Goal: Task Accomplishment & Management: Complete application form

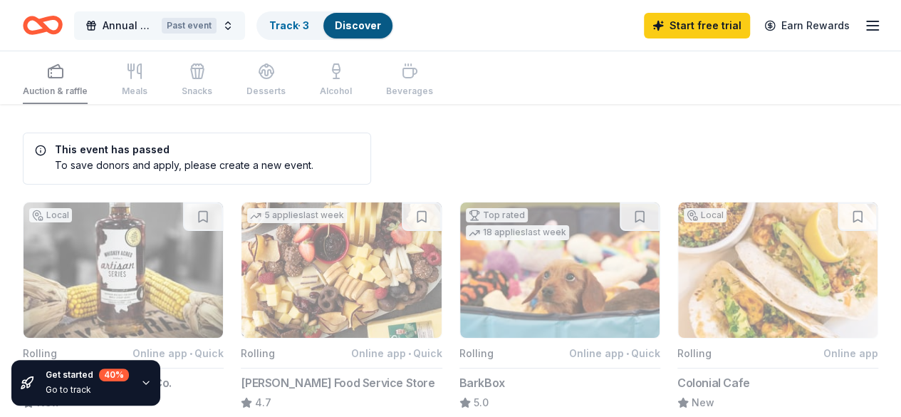
click at [137, 21] on span "Annual Holiday Party" at bounding box center [129, 25] width 53 height 17
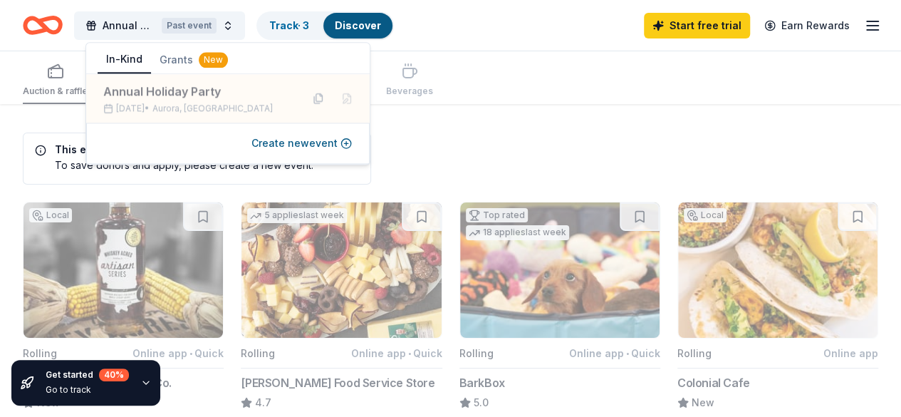
click at [867, 18] on icon "button" at bounding box center [872, 25] width 17 height 17
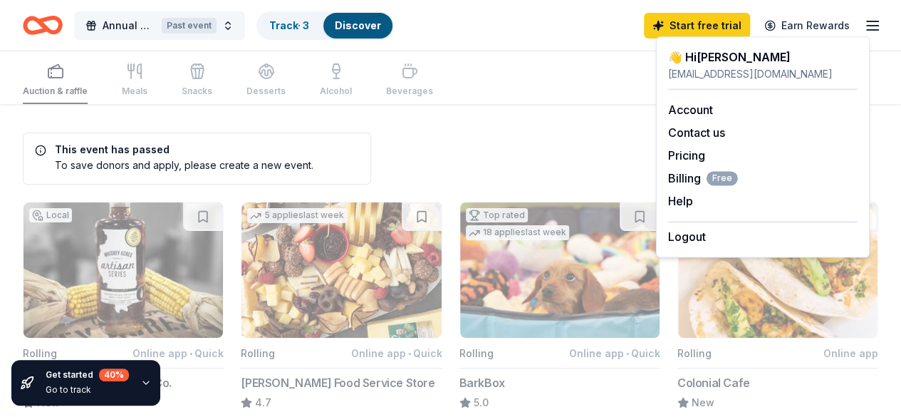
click at [108, 30] on button "Annual Holiday Party Past event" at bounding box center [159, 25] width 171 height 28
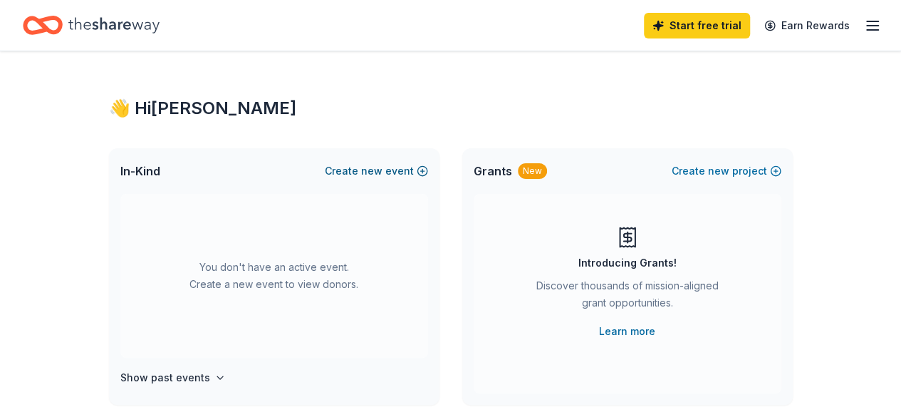
click at [353, 175] on button "Create new event" at bounding box center [376, 170] width 103 height 17
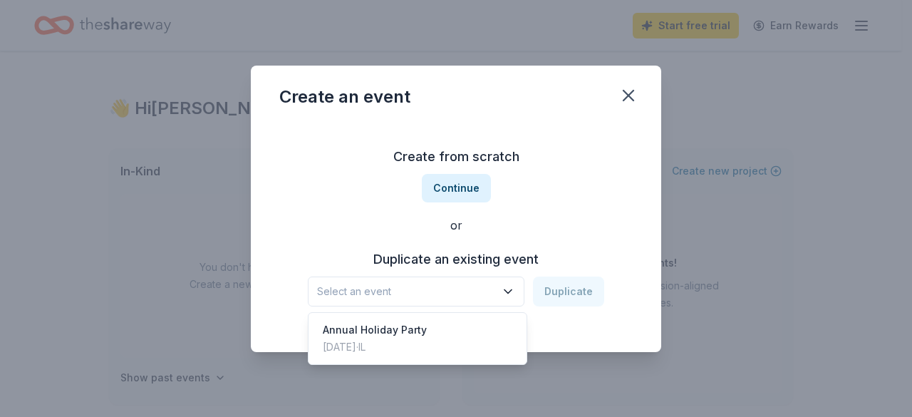
drag, startPoint x: 488, startPoint y: 290, endPoint x: 483, endPoint y: 296, distance: 7.6
click at [491, 298] on span "Select an event" at bounding box center [406, 291] width 178 height 17
click at [385, 331] on div "Annual Holiday Party" at bounding box center [375, 329] width 104 height 17
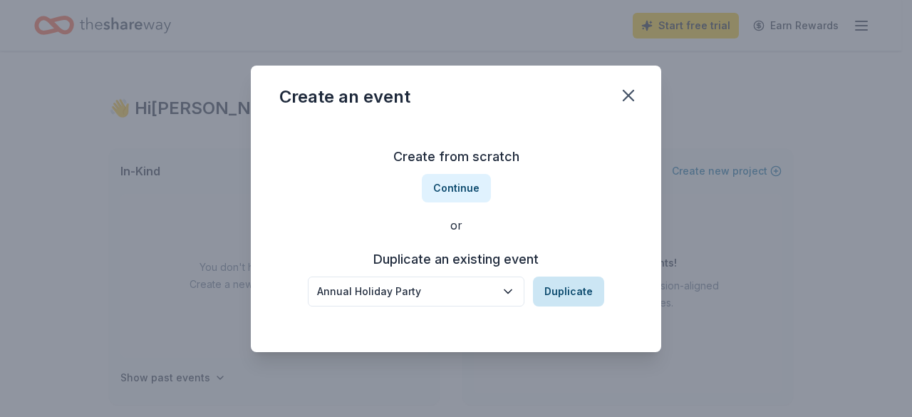
click at [571, 285] on button "Duplicate" at bounding box center [568, 291] width 71 height 30
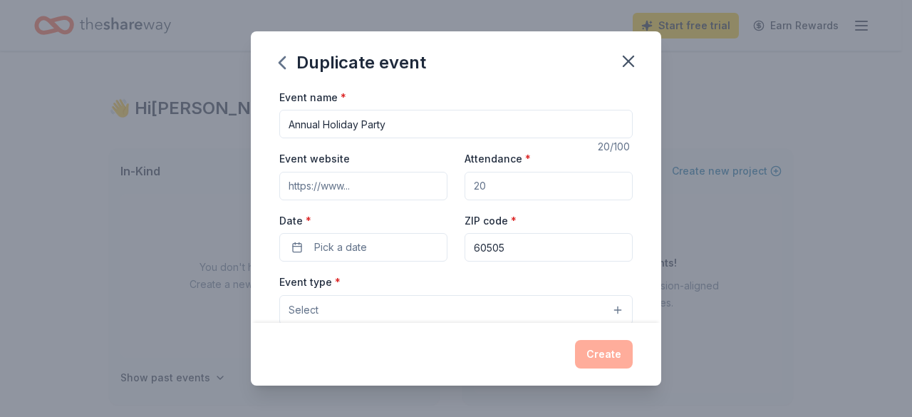
click at [367, 193] on input "Event website" at bounding box center [363, 186] width 168 height 28
click at [546, 176] on input "Attendance *" at bounding box center [548, 186] width 168 height 28
type input "150"
click at [402, 236] on button "Pick a date" at bounding box center [363, 247] width 168 height 28
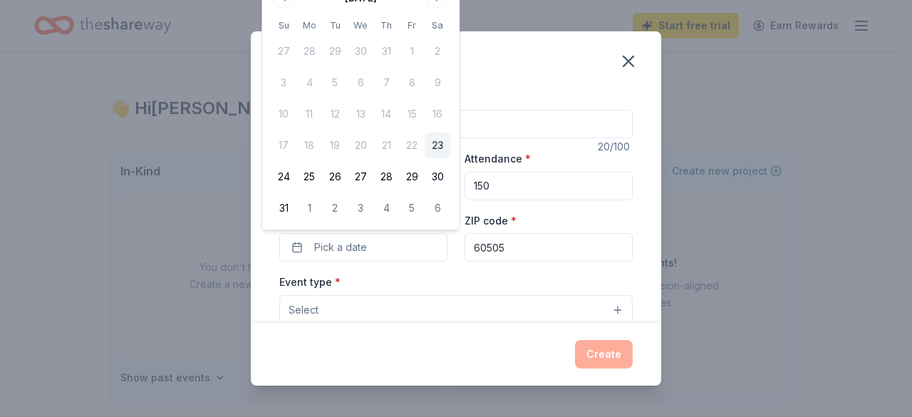
drag, startPoint x: 775, startPoint y: 78, endPoint x: 658, endPoint y: 95, distance: 118.1
click at [775, 78] on div "Duplicate event Event name * Annual Holiday Party 20 /100 Event website Attenda…" at bounding box center [456, 208] width 912 height 417
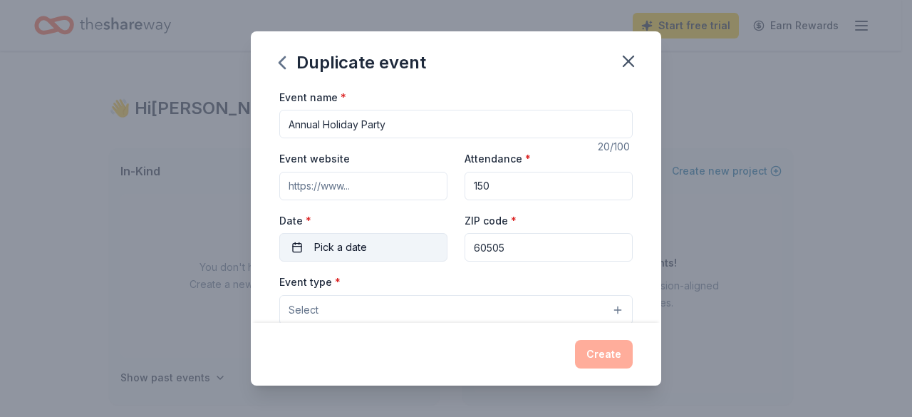
click at [340, 246] on span "Pick a date" at bounding box center [340, 247] width 53 height 17
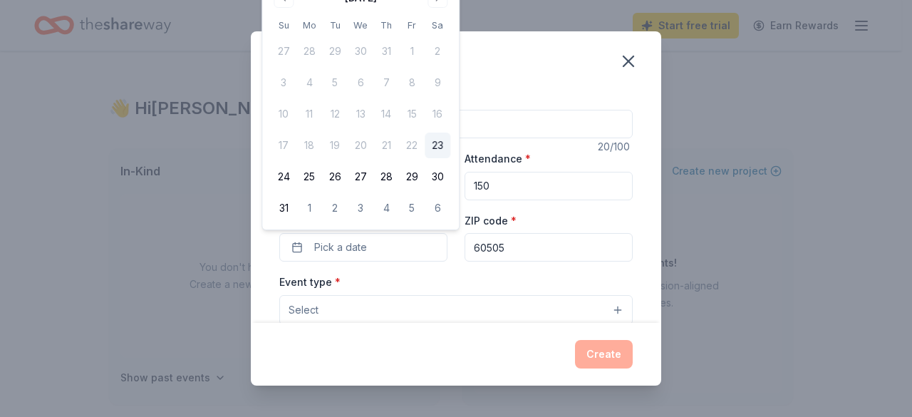
click at [832, 214] on div "Duplicate event Event name * Annual Holiday Party 20 /100 Event website Attenda…" at bounding box center [456, 208] width 912 height 417
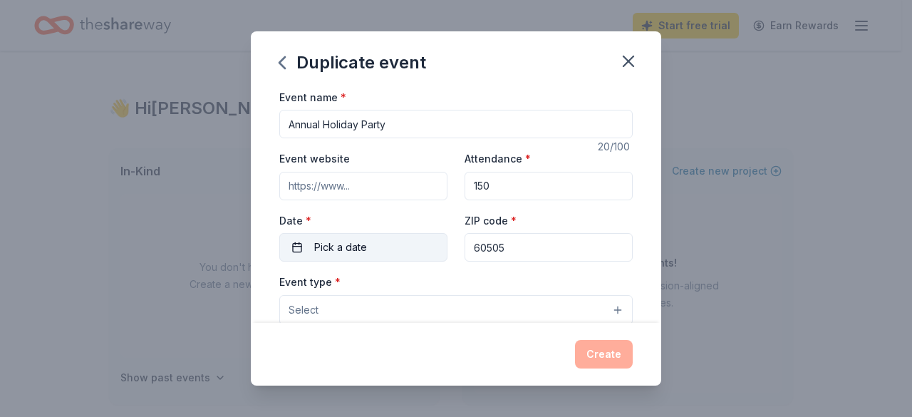
click at [399, 251] on button "Pick a date" at bounding box center [363, 247] width 168 height 28
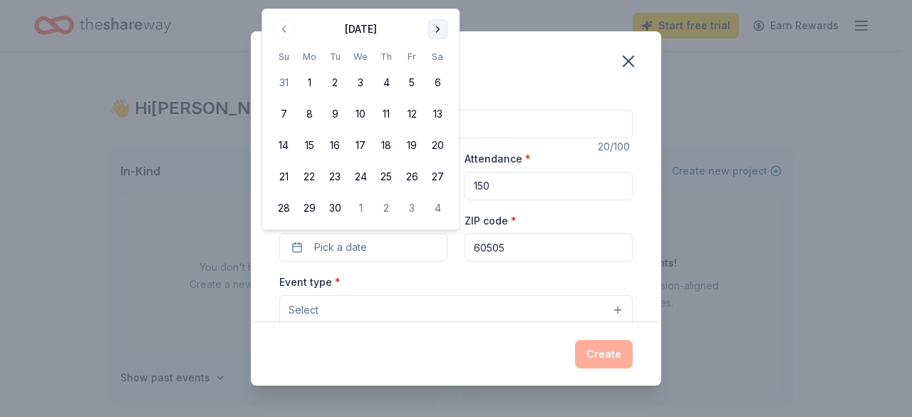
click at [433, 29] on button "Go to next month" at bounding box center [437, 29] width 20 height 20
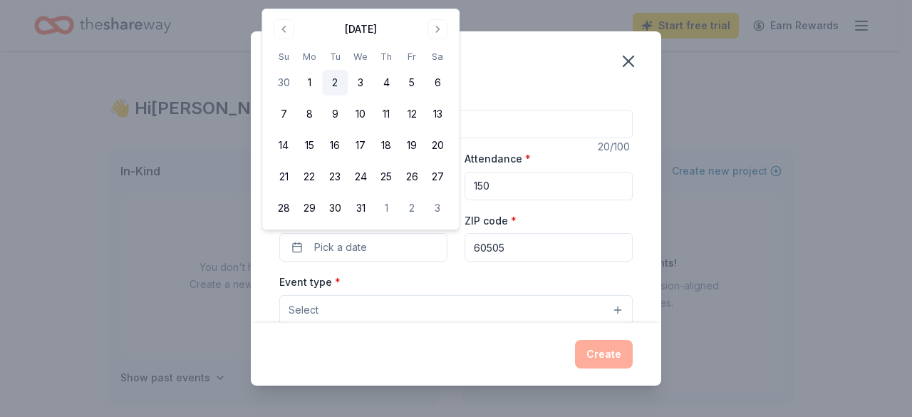
click at [333, 81] on button "2" at bounding box center [335, 83] width 26 height 26
click at [371, 277] on div "Event type * Select" at bounding box center [455, 299] width 353 height 52
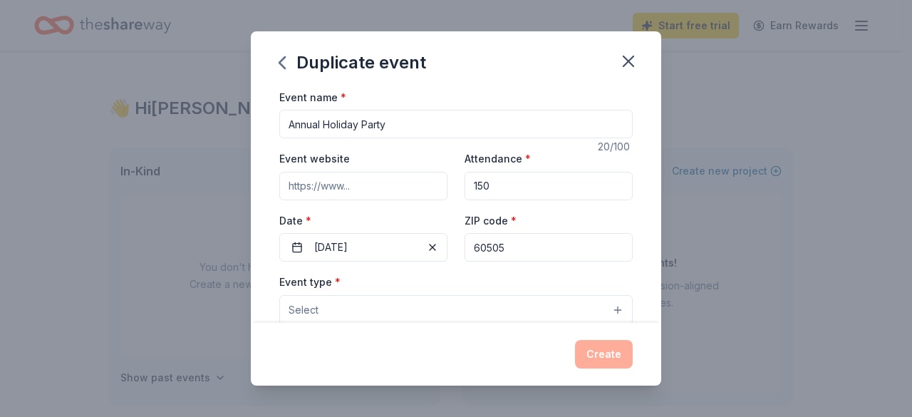
click at [356, 310] on button "Select" at bounding box center [455, 310] width 353 height 30
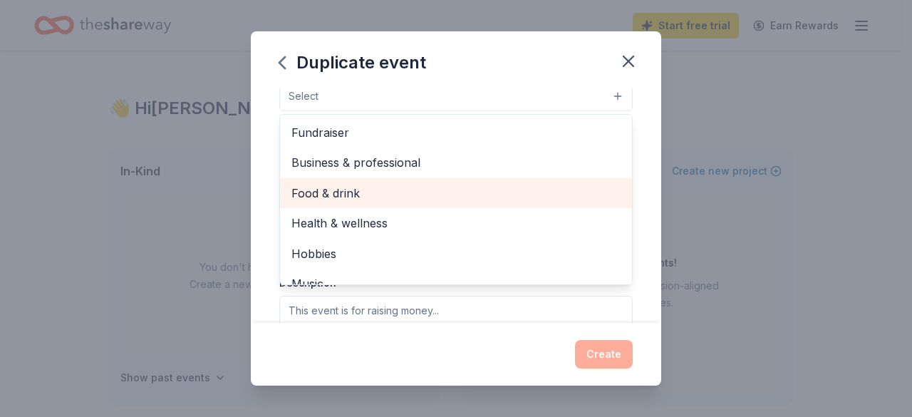
click at [337, 191] on span "Food & drink" at bounding box center [455, 193] width 329 height 19
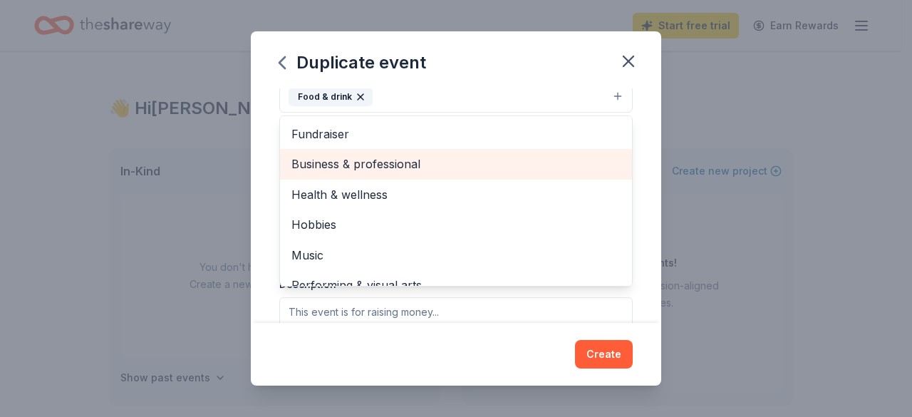
scroll to position [142, 0]
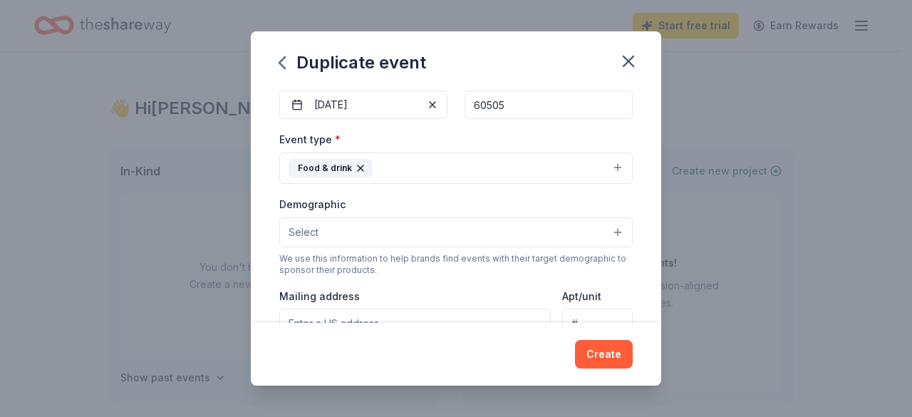
click at [360, 166] on icon "button" at bounding box center [360, 167] width 11 height 11
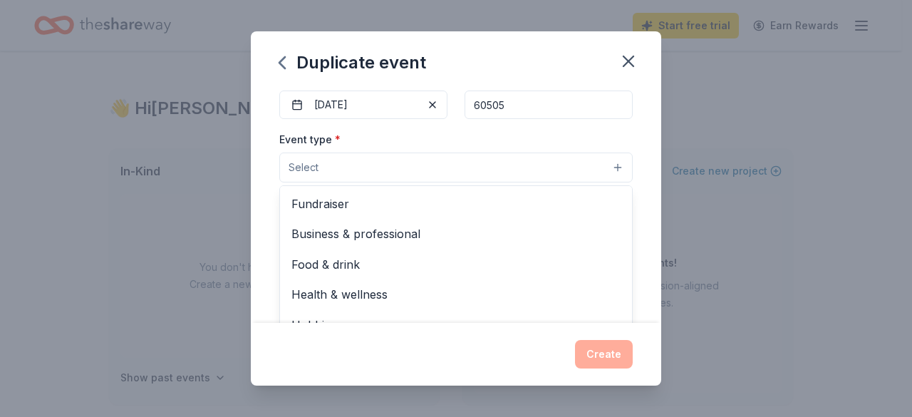
click at [351, 164] on button "Select" at bounding box center [455, 167] width 353 height 30
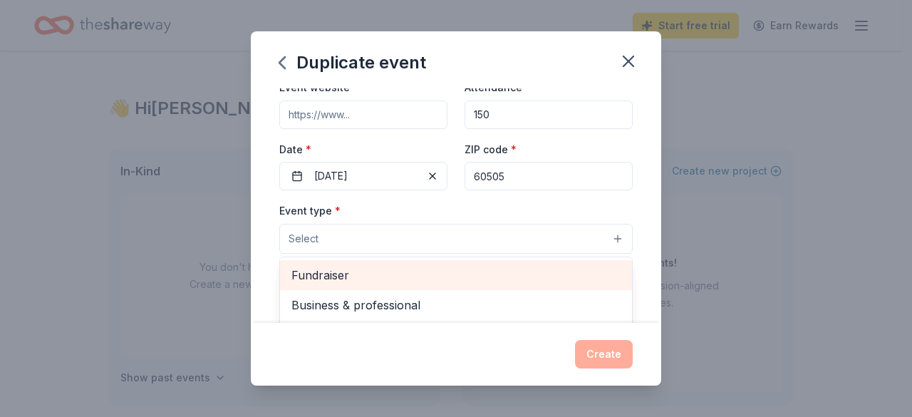
click at [349, 271] on span "Fundraiser" at bounding box center [455, 275] width 329 height 19
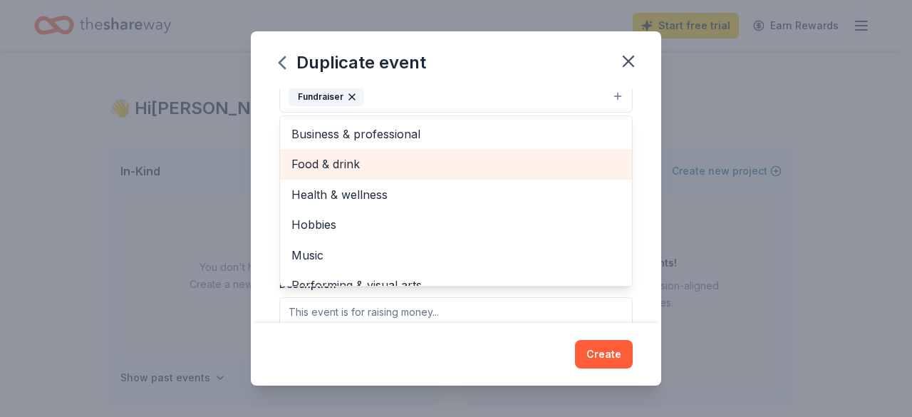
scroll to position [134, 0]
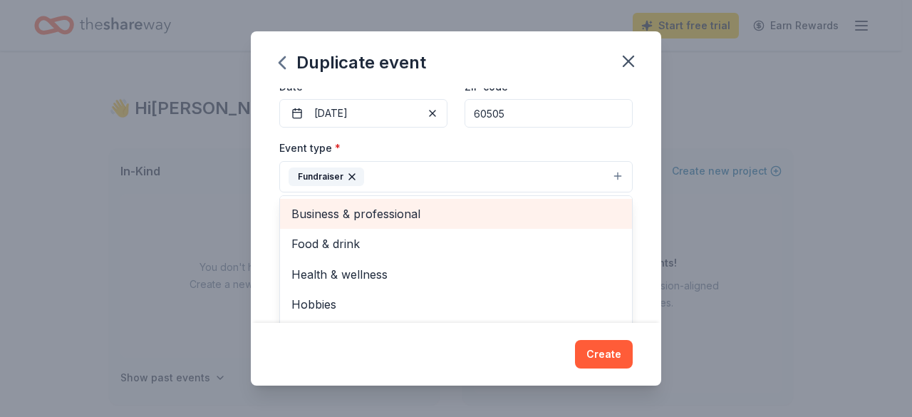
click at [358, 210] on span "Business & professional" at bounding box center [455, 213] width 329 height 19
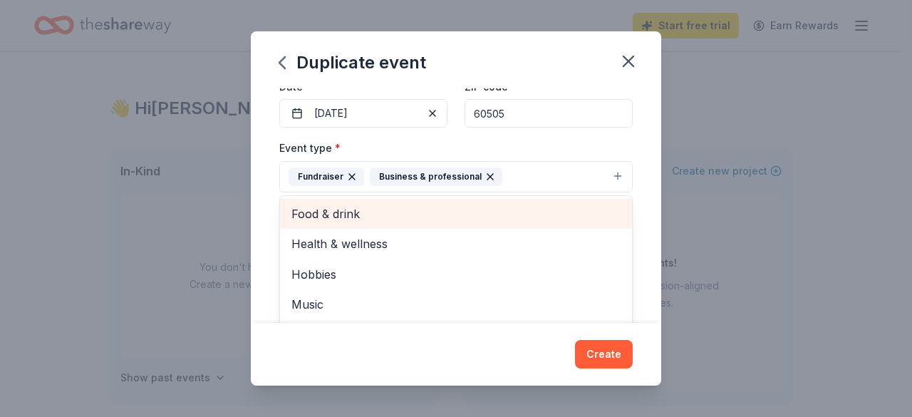
click at [337, 213] on span "Food & drink" at bounding box center [455, 213] width 329 height 19
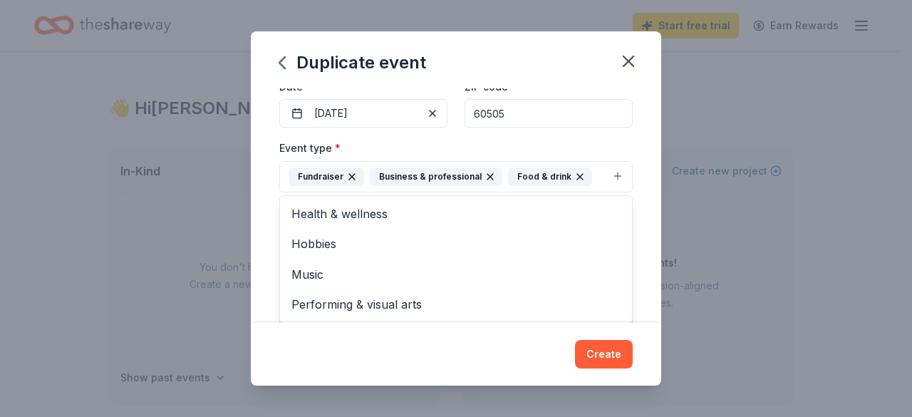
click at [634, 223] on div "Event name * Annual Holiday Party 20 /100 Event website Attendance * 150 Date *…" at bounding box center [456, 205] width 410 height 235
click at [420, 227] on button "Select" at bounding box center [455, 241] width 353 height 30
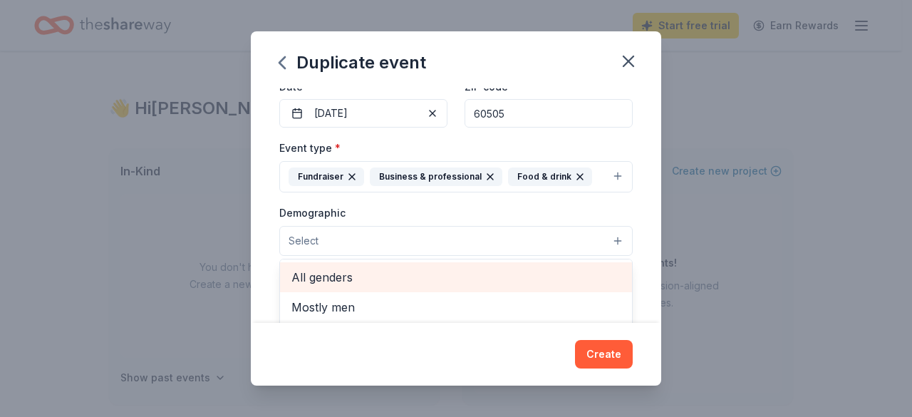
click at [373, 268] on span "All genders" at bounding box center [455, 277] width 329 height 19
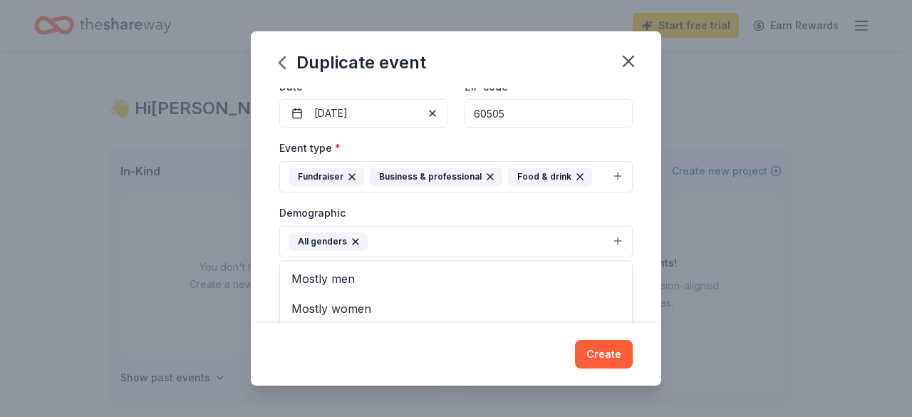
click at [643, 228] on div "Event name * Annual Holiday Party 20 /100 Event website Attendance * 150 Date *…" at bounding box center [456, 205] width 410 height 235
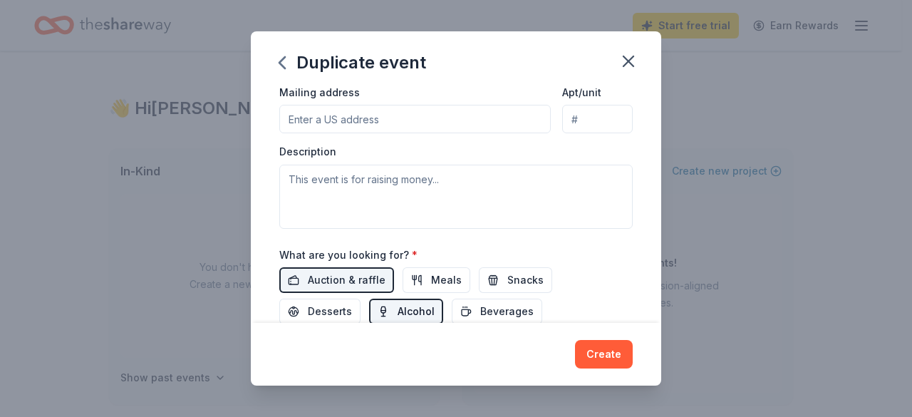
scroll to position [419, 0]
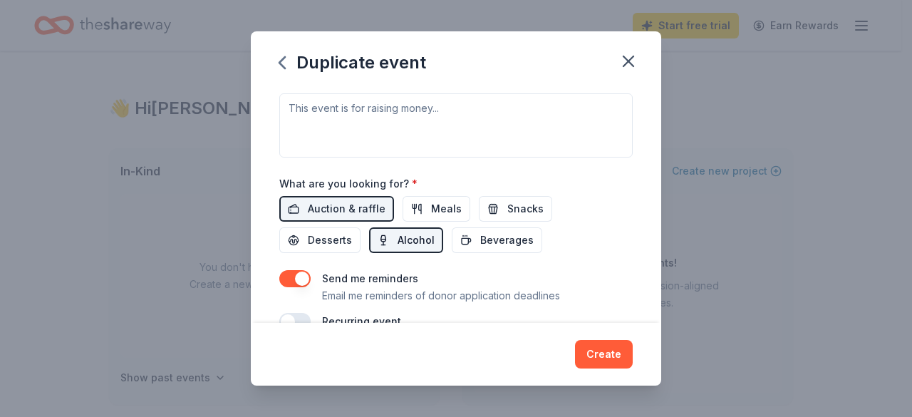
click at [397, 232] on span "Alcohol" at bounding box center [415, 240] width 37 height 17
click at [331, 236] on span "Desserts" at bounding box center [330, 240] width 44 height 17
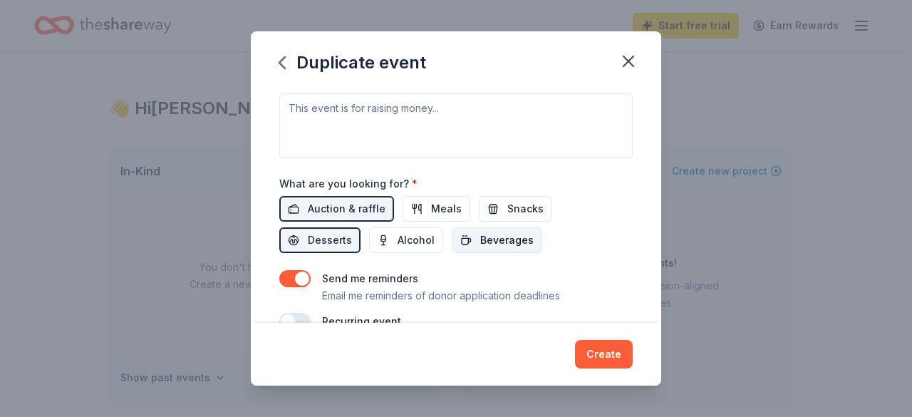
click at [520, 239] on span "Beverages" at bounding box center [506, 240] width 53 height 17
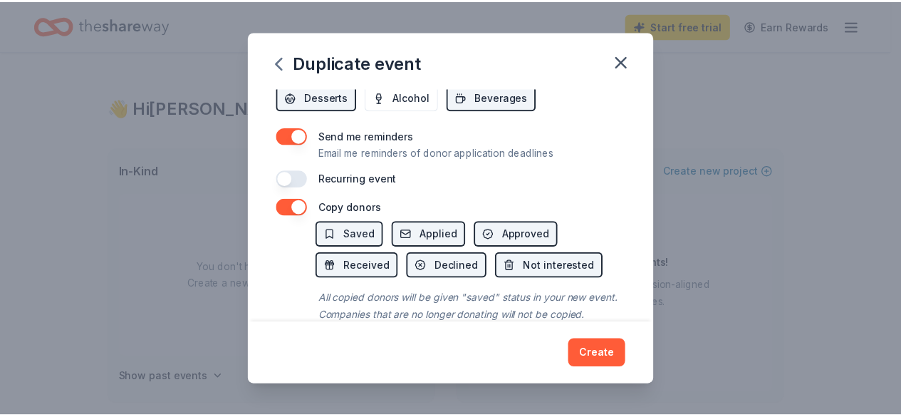
scroll to position [601, 0]
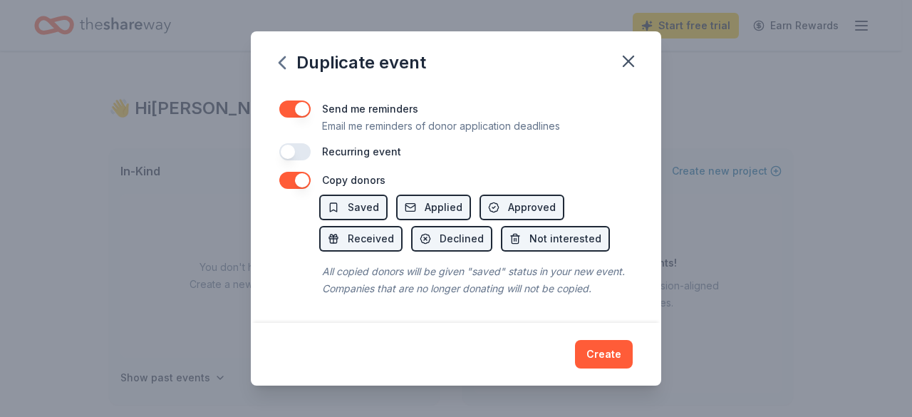
drag, startPoint x: 371, startPoint y: 186, endPoint x: 387, endPoint y: 185, distance: 15.7
click at [373, 199] on span "Saved" at bounding box center [363, 207] width 31 height 17
click at [368, 199] on span "Saved" at bounding box center [363, 207] width 31 height 17
click at [594, 354] on button "Create" at bounding box center [604, 354] width 58 height 28
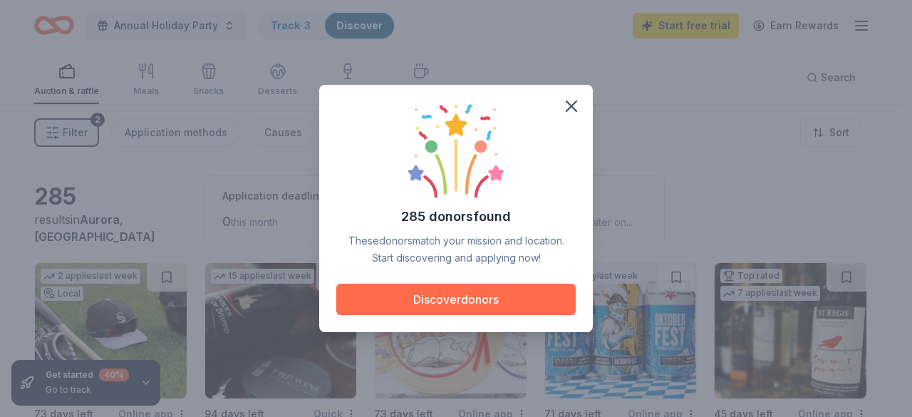
click at [464, 298] on button "Discover donors" at bounding box center [455, 299] width 239 height 31
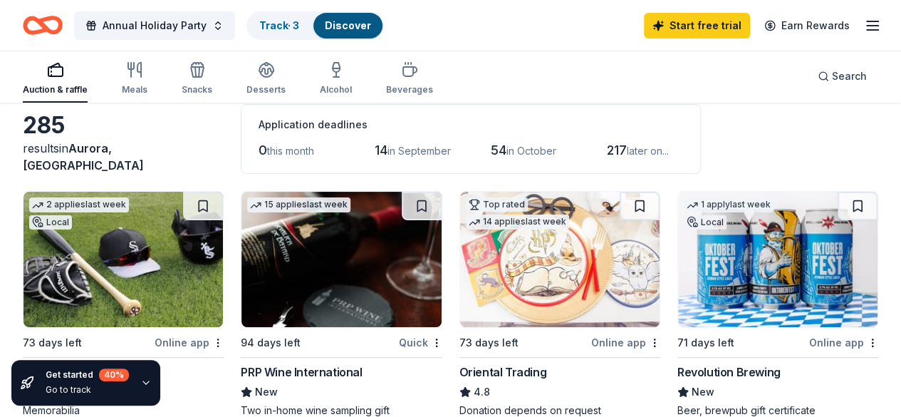
scroll to position [142, 0]
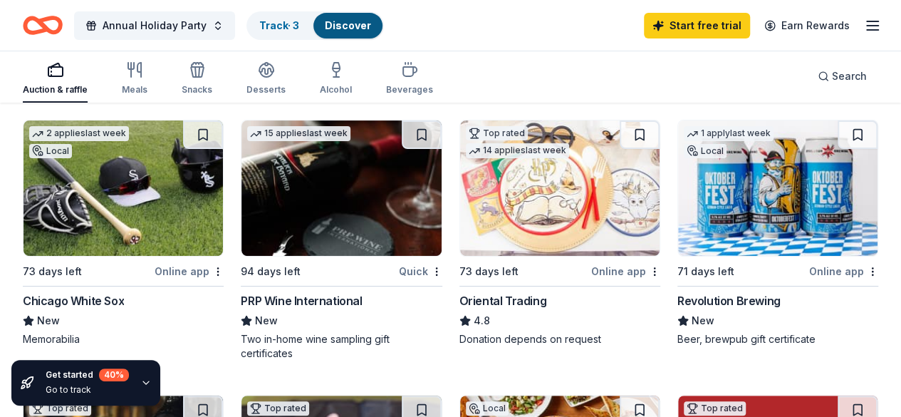
click at [104, 294] on div "Chicago White Sox" at bounding box center [73, 300] width 101 height 17
click at [267, 243] on img at bounding box center [340, 187] width 199 height 135
click at [678, 202] on img at bounding box center [777, 187] width 199 height 135
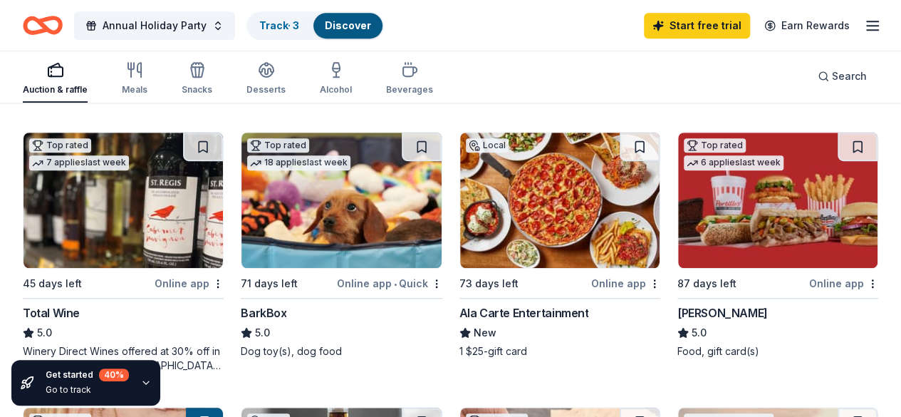
scroll to position [427, 0]
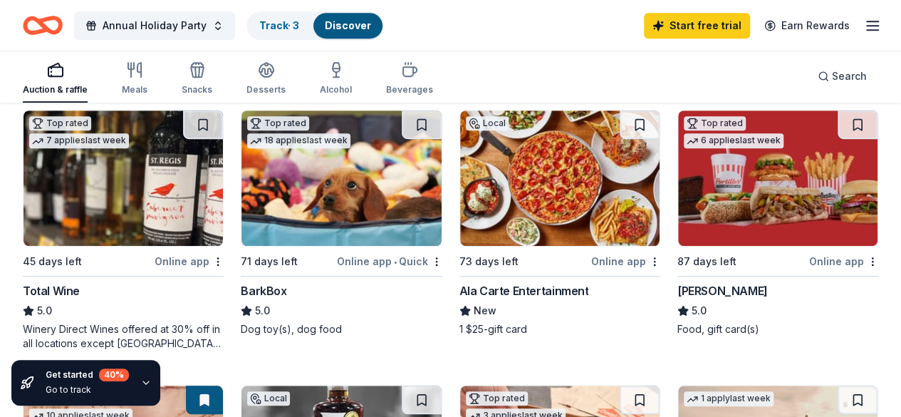
click at [678, 183] on img at bounding box center [777, 177] width 199 height 135
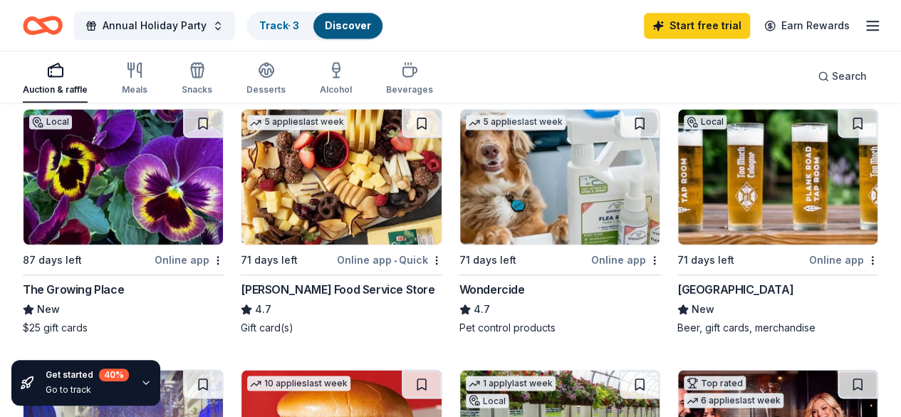
scroll to position [997, 0]
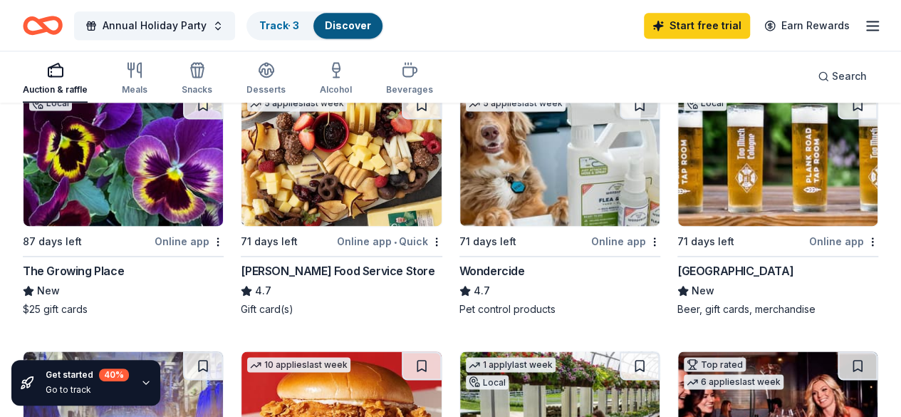
click at [798, 351] on img at bounding box center [777, 418] width 199 height 135
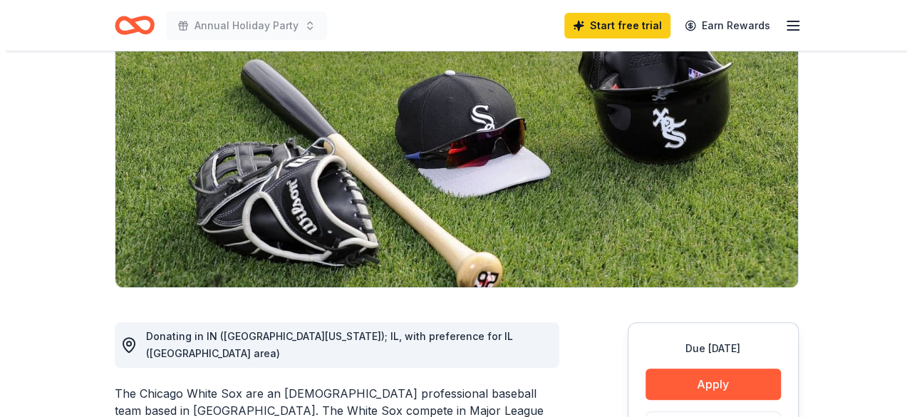
scroll to position [285, 0]
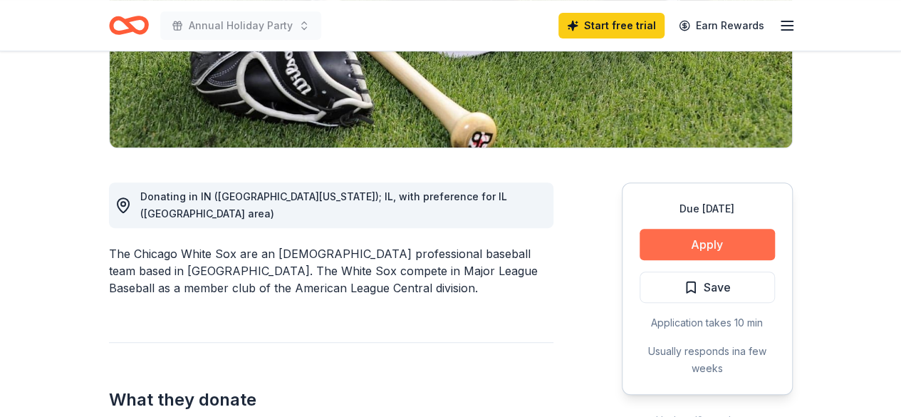
click at [708, 246] on button "Apply" at bounding box center [707, 244] width 135 height 31
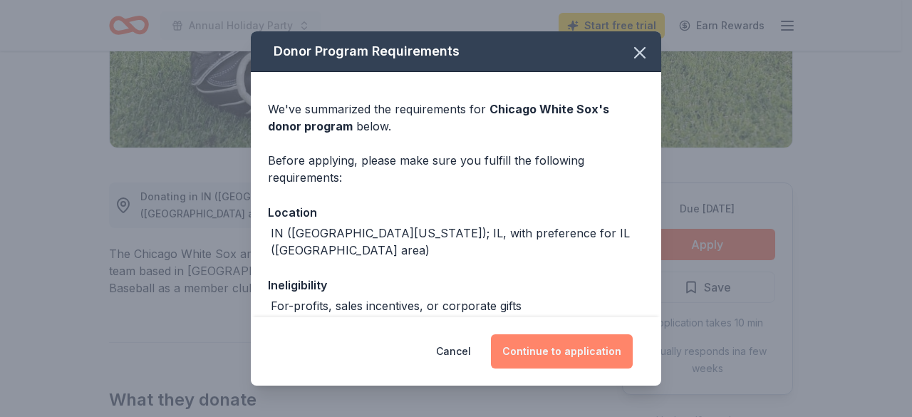
click at [554, 354] on button "Continue to application" at bounding box center [562, 351] width 142 height 34
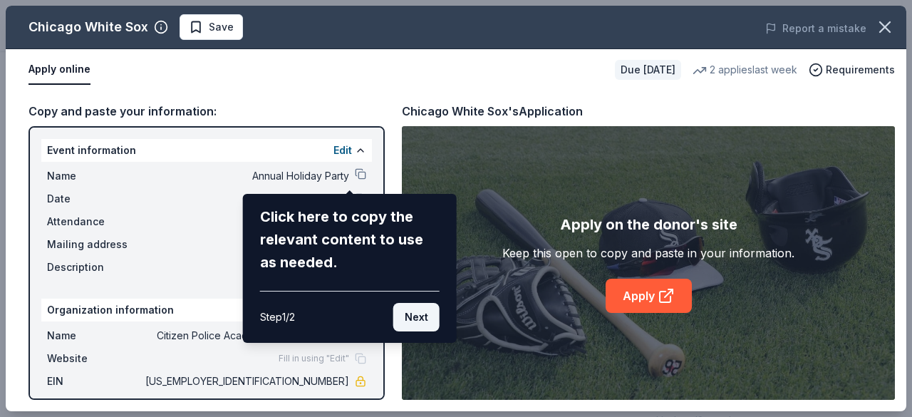
click at [423, 315] on button "Next" at bounding box center [416, 317] width 46 height 28
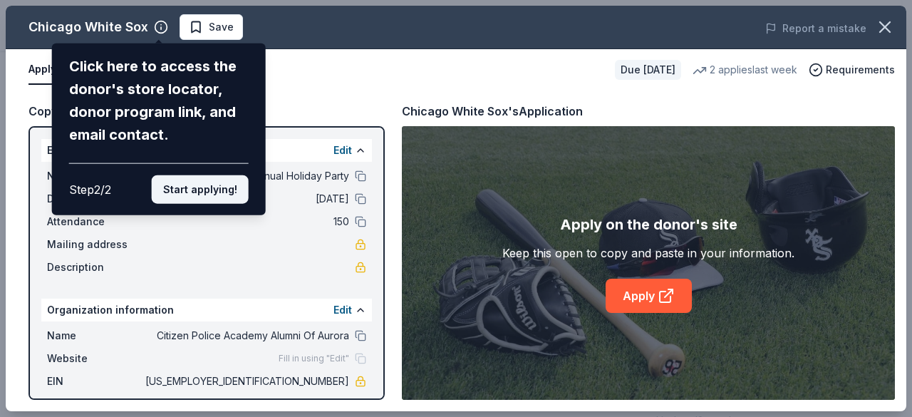
click at [200, 195] on button "Start applying!" at bounding box center [200, 189] width 97 height 28
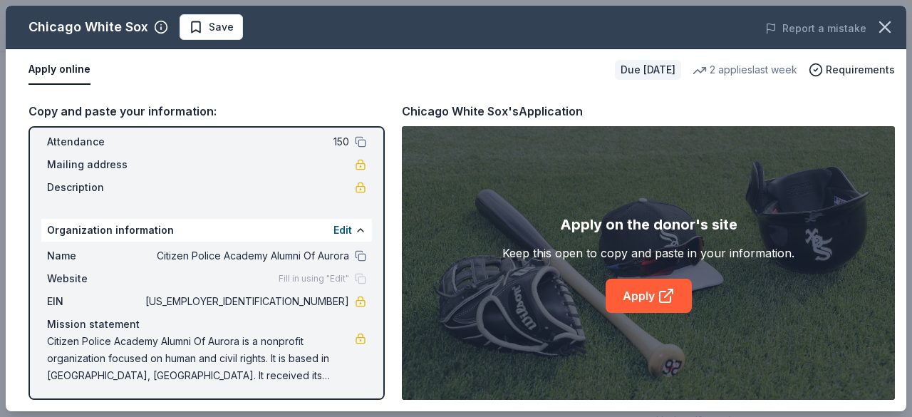
scroll to position [83, 0]
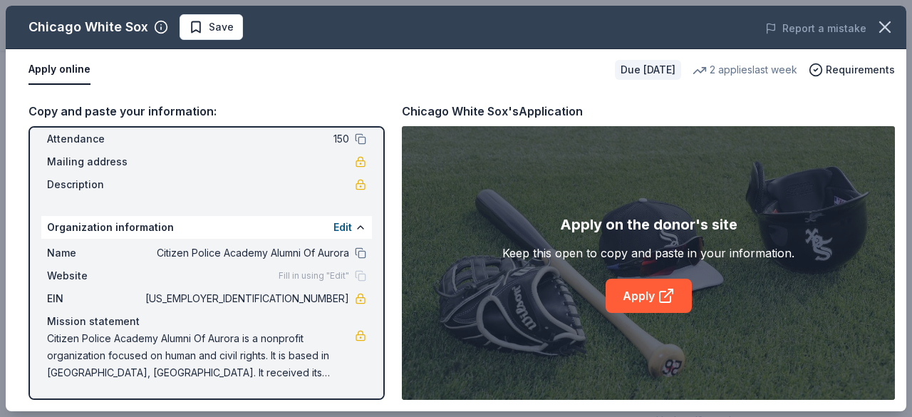
click at [330, 274] on span "Fill in using "Edit"" at bounding box center [314, 275] width 71 height 11
click at [350, 278] on div "Fill in using "Edit"" at bounding box center [323, 275] width 88 height 11
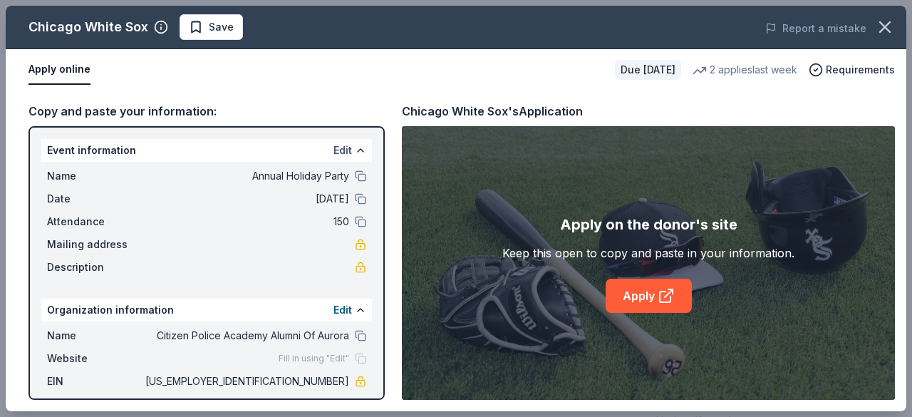
click at [335, 149] on button "Edit" at bounding box center [342, 150] width 19 height 17
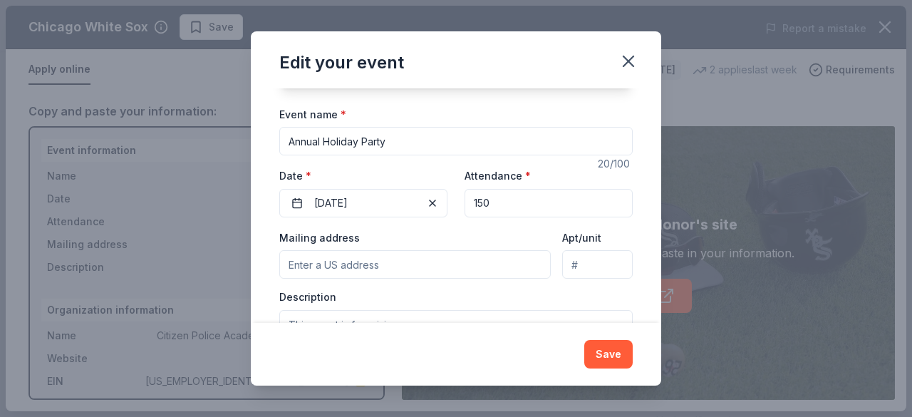
scroll to position [168, 0]
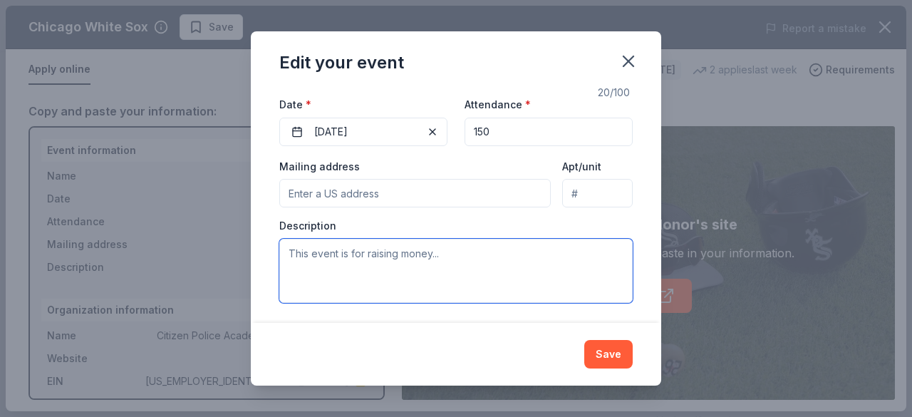
click at [356, 256] on textarea at bounding box center [455, 271] width 353 height 64
paste textarea "CPAAA hosts an annual party at the end of the year where donated items are raff…"
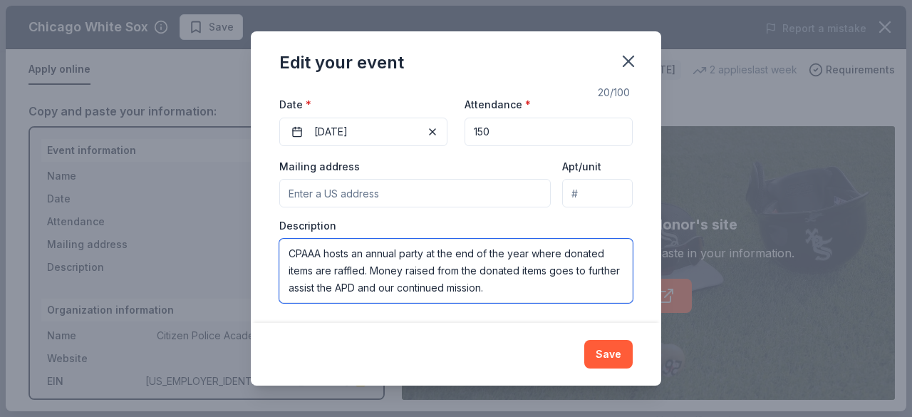
click at [288, 249] on textarea "CPAAA hosts an annual party at the end of the year where donated items are raff…" at bounding box center [455, 271] width 353 height 64
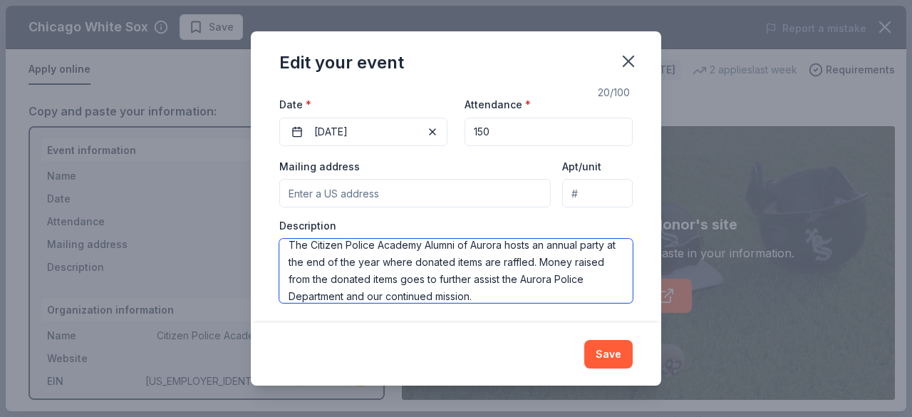
click at [288, 241] on textarea "The Citizen Police Academy Alumni of Aurora hosts an annual party at the end of…" at bounding box center [455, 271] width 353 height 64
type textarea "The Citizen Police Academy Alumni of Aurora hosts an annual party at the end of…"
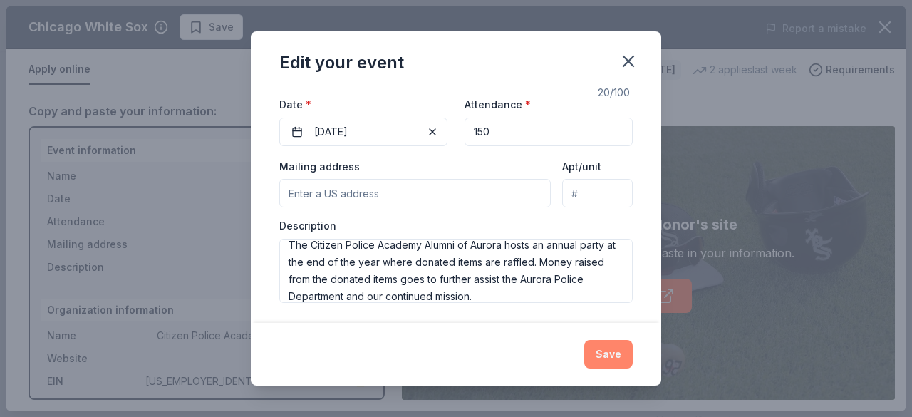
click at [600, 360] on button "Save" at bounding box center [608, 354] width 48 height 28
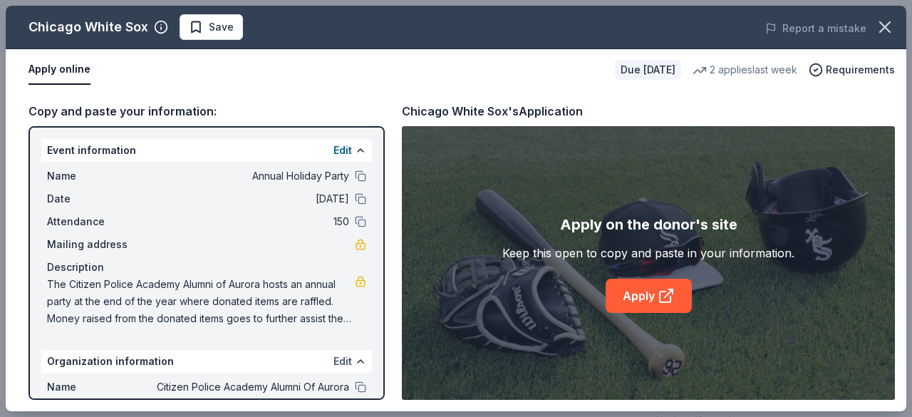
click at [333, 359] on button "Edit" at bounding box center [342, 361] width 19 height 17
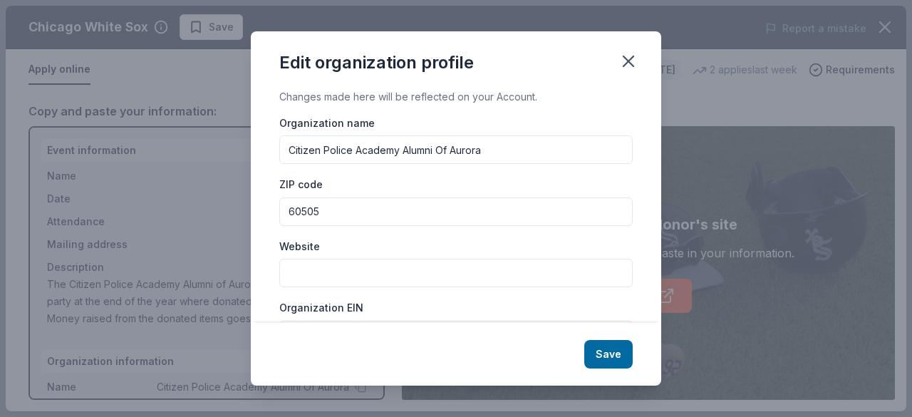
click at [328, 279] on input "Website" at bounding box center [455, 273] width 353 height 28
type input "www.cpaaa.net"
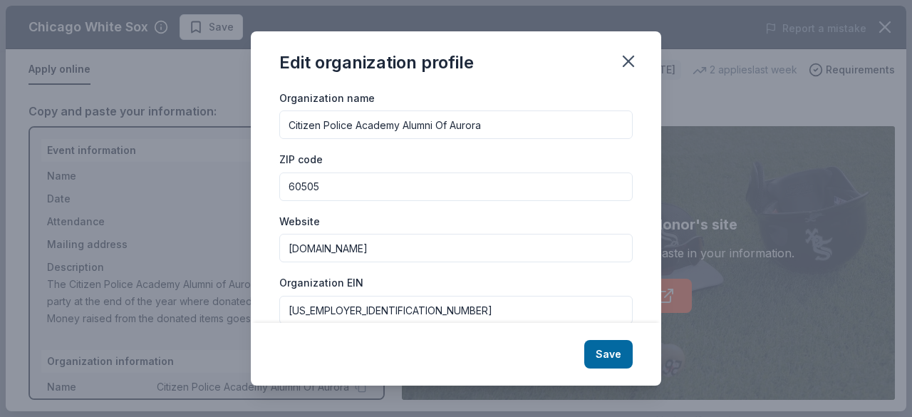
click at [432, 264] on div "Organization name Citizen Police Academy Alumni Of Aurora ZIP code 60505 Websit…" at bounding box center [455, 303] width 353 height 428
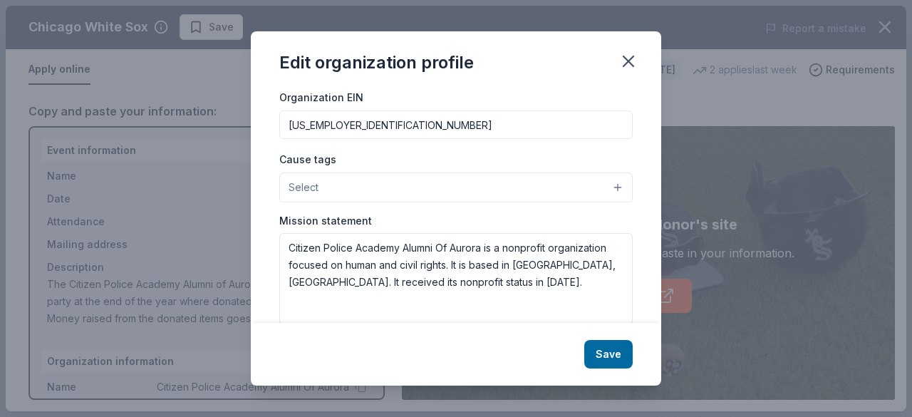
scroll to position [239, 0]
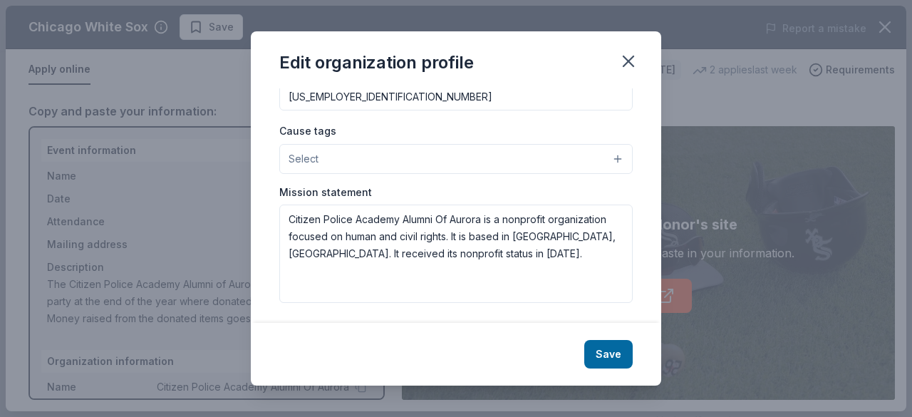
click at [600, 355] on button "Save" at bounding box center [608, 354] width 48 height 28
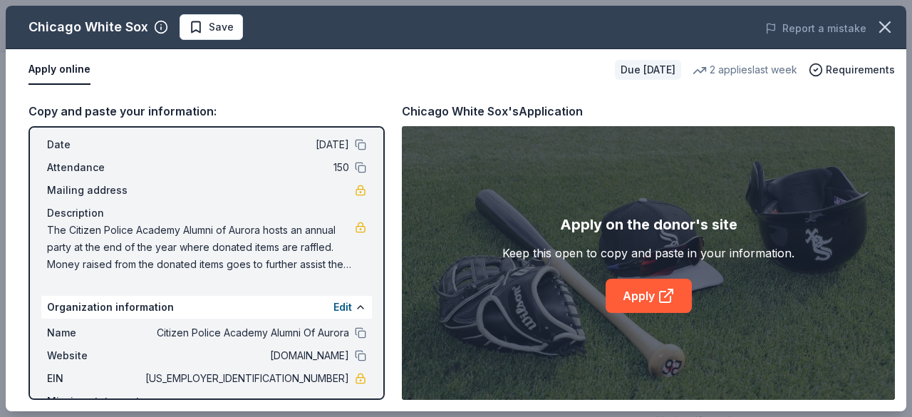
scroll to position [0, 0]
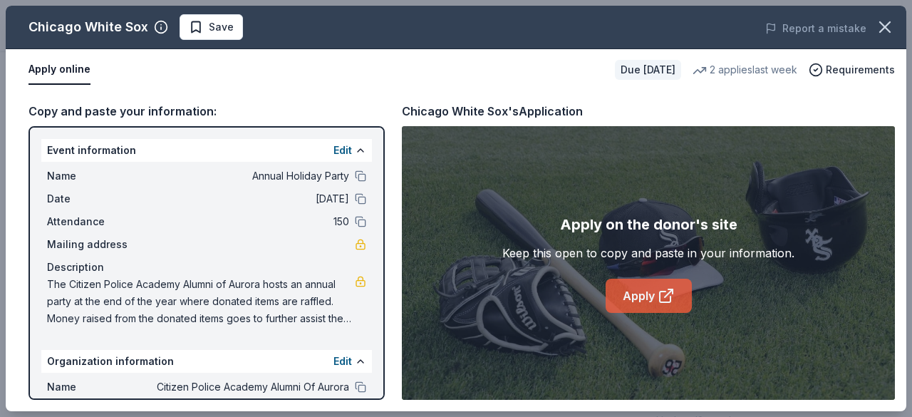
click at [647, 298] on link "Apply" at bounding box center [648, 296] width 86 height 34
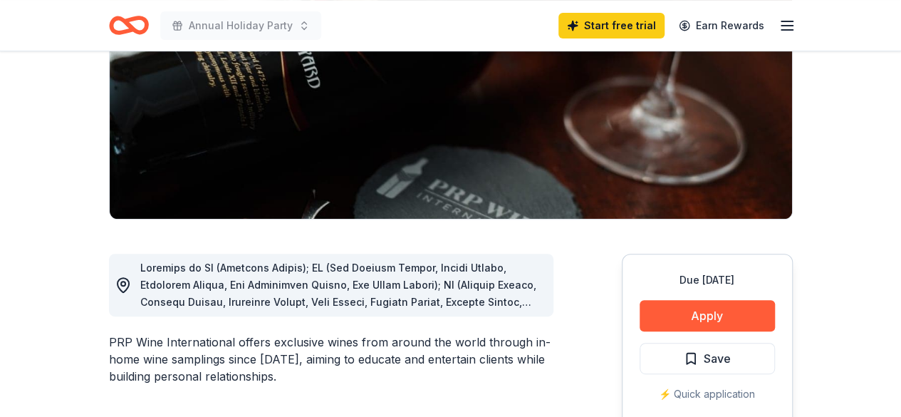
scroll to position [285, 0]
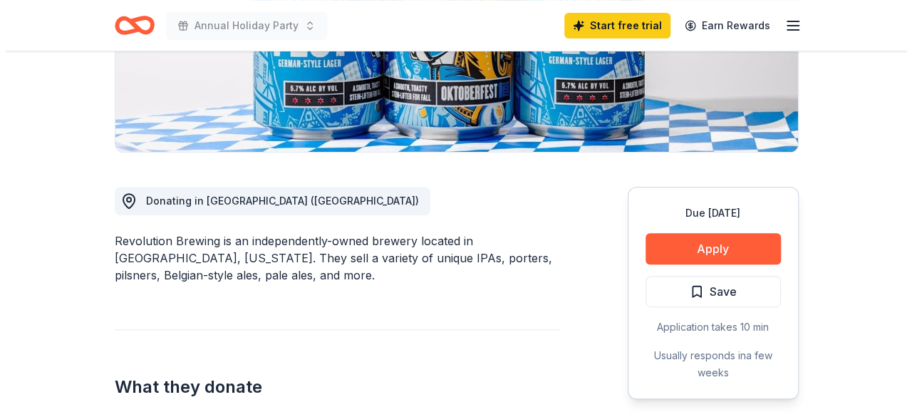
scroll to position [285, 0]
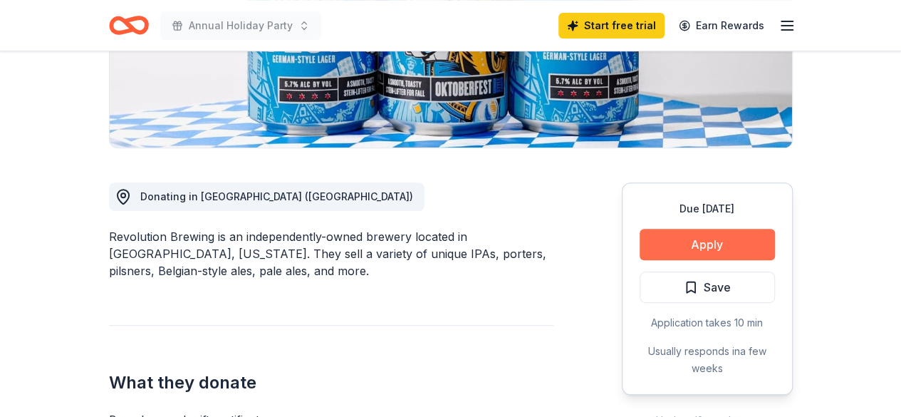
click at [717, 243] on button "Apply" at bounding box center [707, 244] width 135 height 31
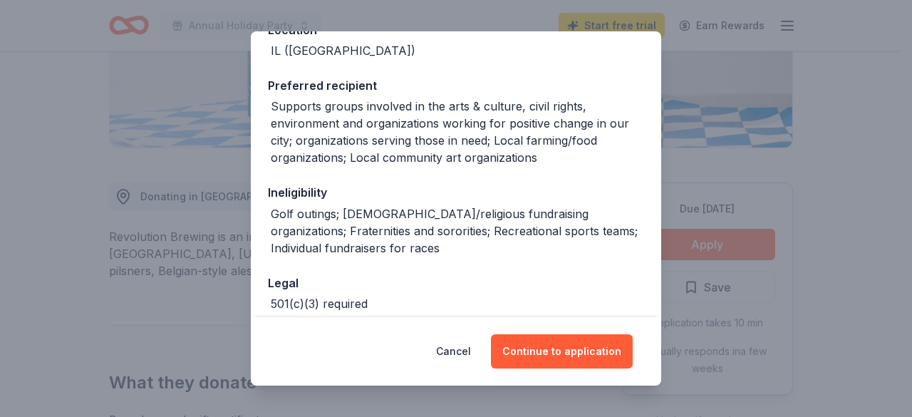
scroll to position [214, 0]
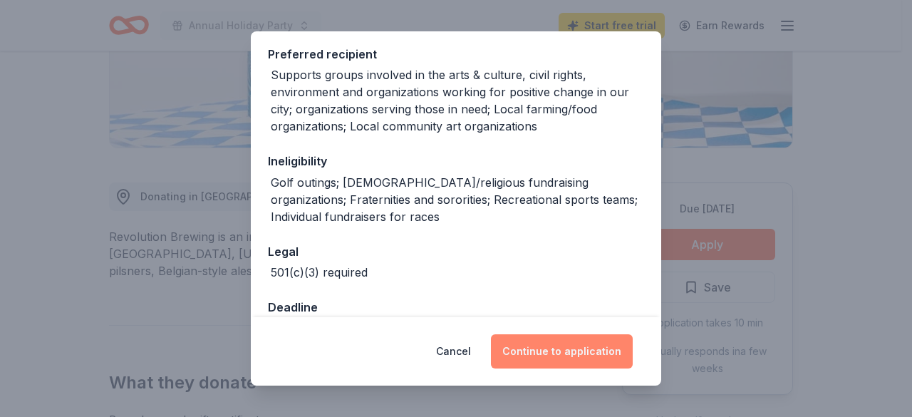
click at [568, 354] on button "Continue to application" at bounding box center [562, 351] width 142 height 34
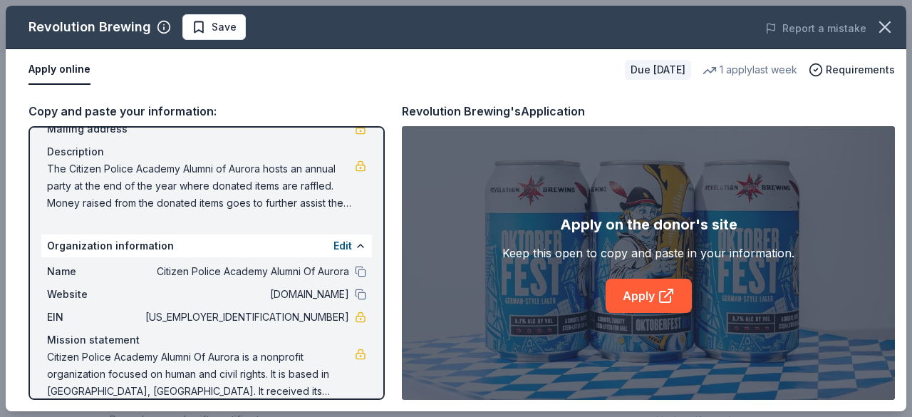
scroll to position [134, 0]
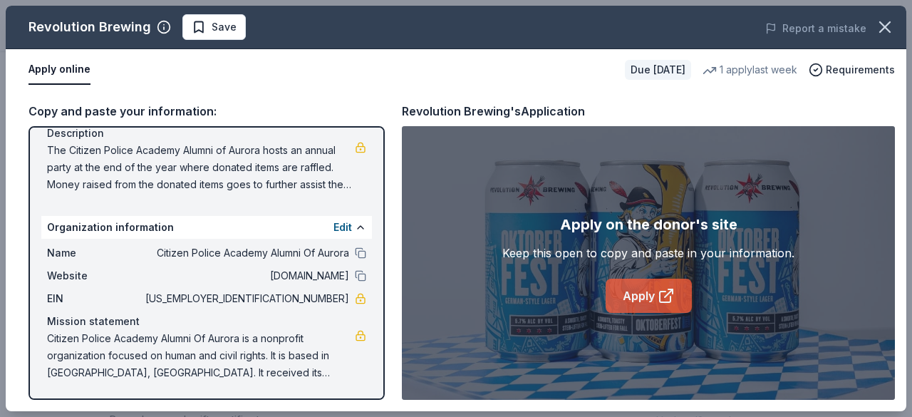
click at [641, 296] on link "Apply" at bounding box center [648, 296] width 86 height 34
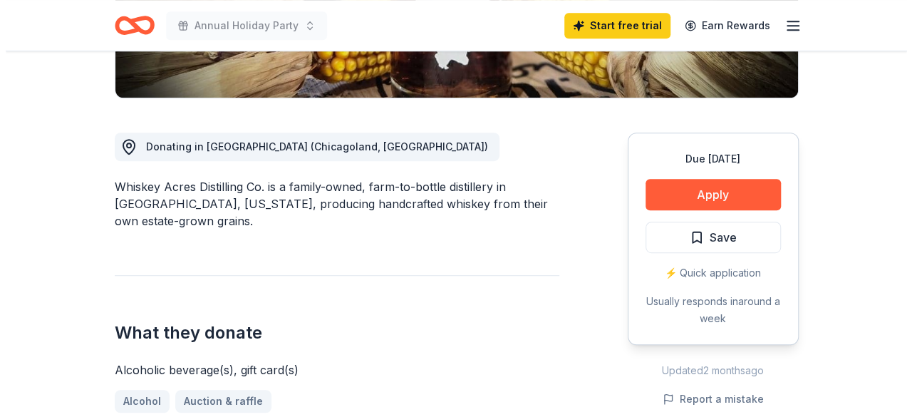
scroll to position [356, 0]
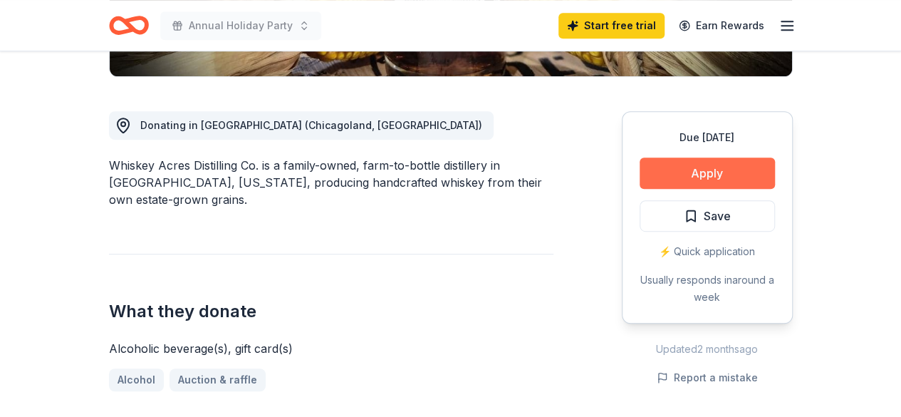
click at [717, 177] on button "Apply" at bounding box center [707, 172] width 135 height 31
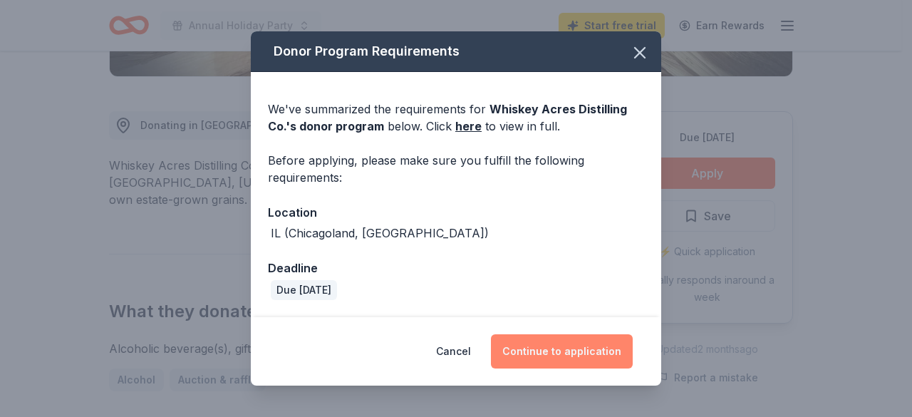
click at [558, 351] on button "Continue to application" at bounding box center [562, 351] width 142 height 34
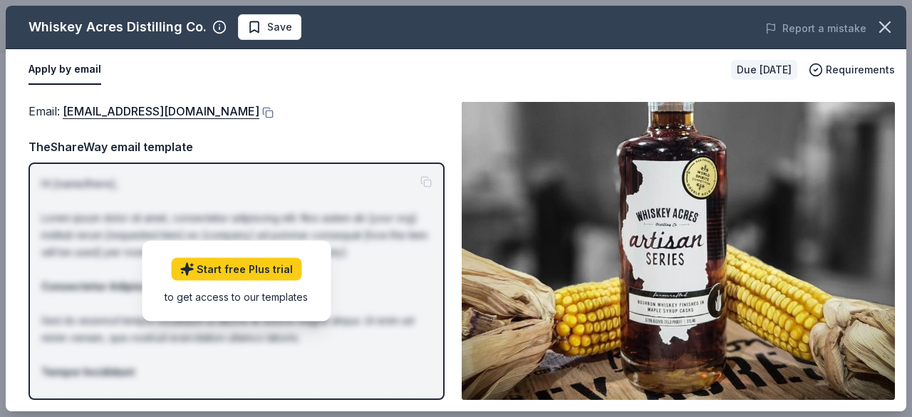
click at [66, 67] on button "Apply by email" at bounding box center [64, 70] width 73 height 30
click at [208, 107] on div "Email : [EMAIL_ADDRESS][DOMAIN_NAME]" at bounding box center [236, 111] width 416 height 19
click at [259, 111] on button at bounding box center [266, 112] width 14 height 11
click at [842, 66] on span "Requirements" at bounding box center [860, 69] width 69 height 17
click at [204, 105] on div "Email : sue@whiskeyacres.com" at bounding box center [236, 111] width 416 height 19
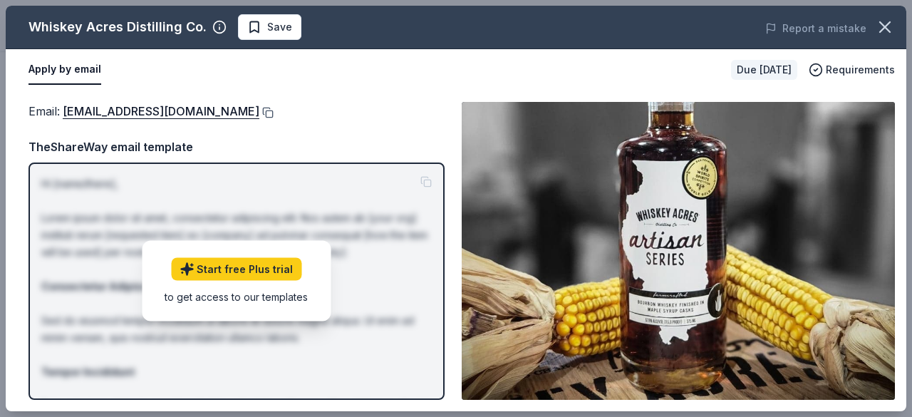
click at [259, 110] on button at bounding box center [266, 112] width 14 height 11
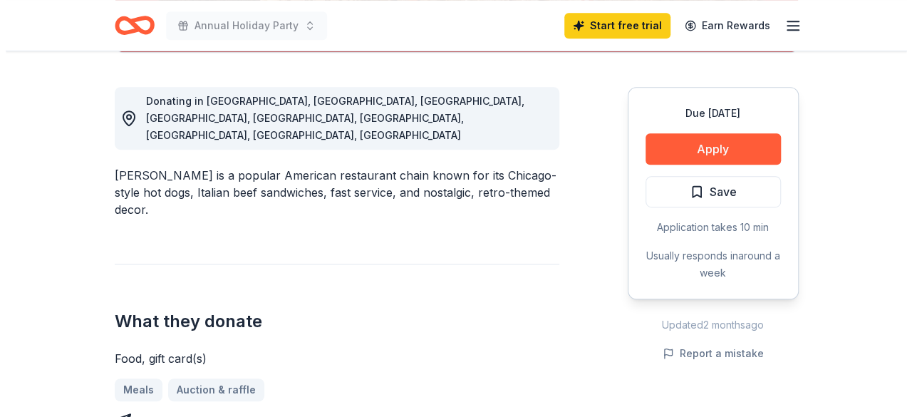
scroll to position [427, 0]
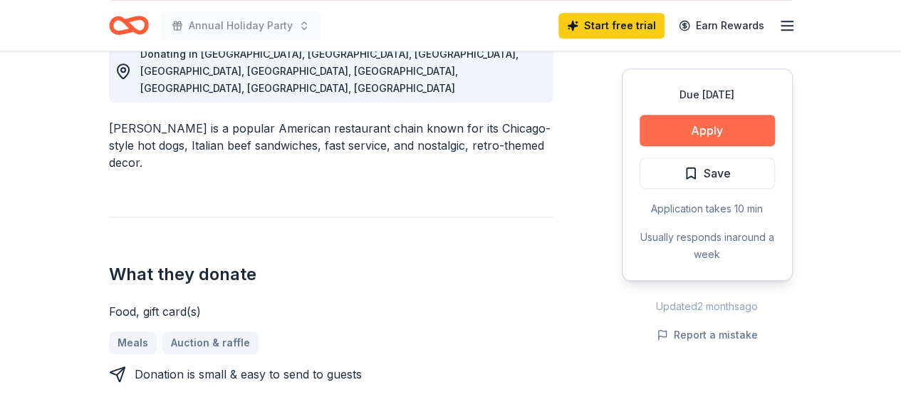
click at [700, 140] on button "Apply" at bounding box center [707, 130] width 135 height 31
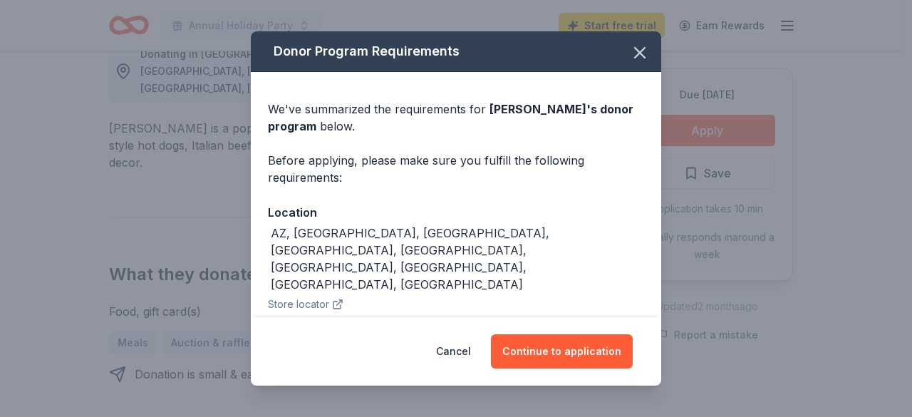
scroll to position [75, 0]
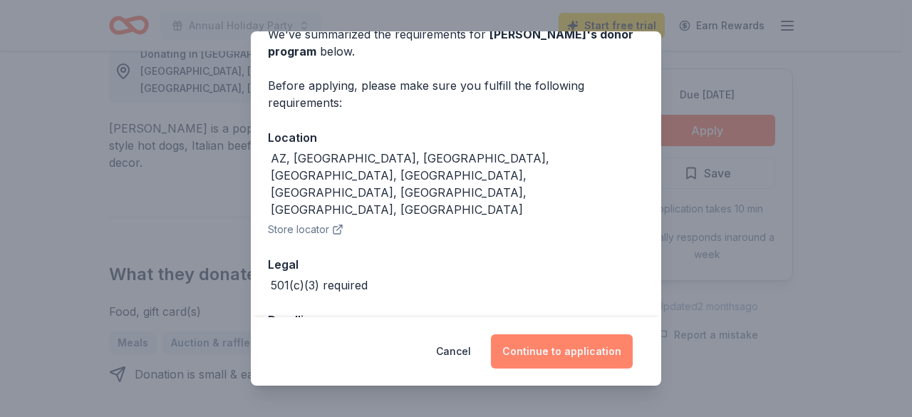
click at [561, 351] on button "Continue to application" at bounding box center [562, 351] width 142 height 34
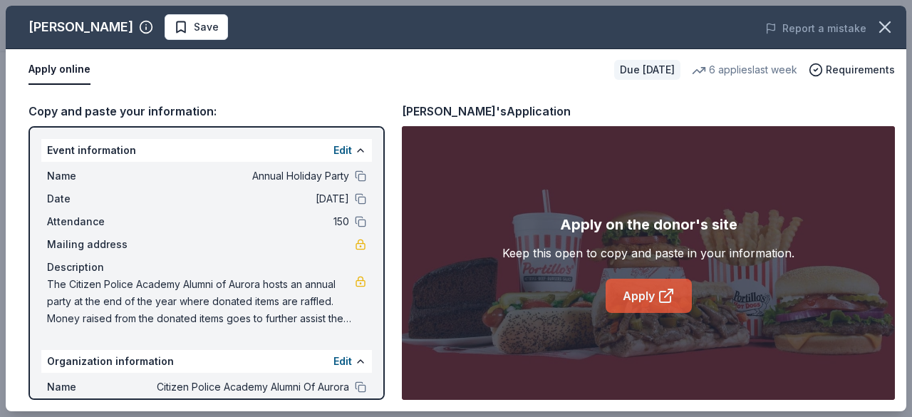
click at [657, 295] on icon at bounding box center [665, 295] width 17 height 17
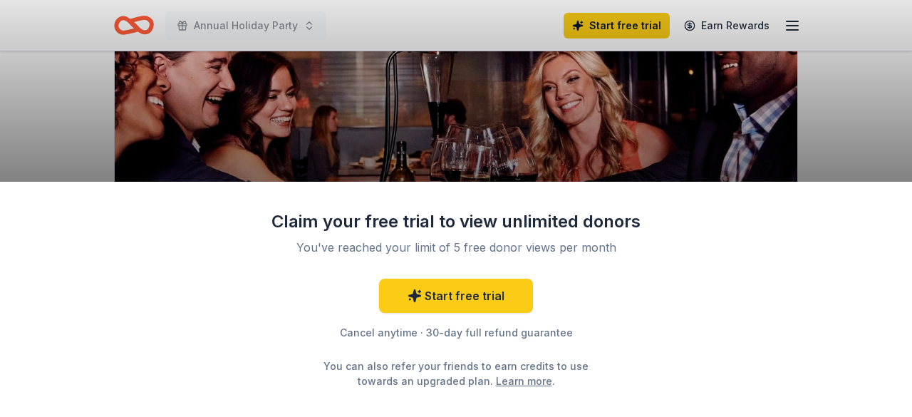
scroll to position [214, 0]
